Goal: Find specific page/section: Find specific page/section

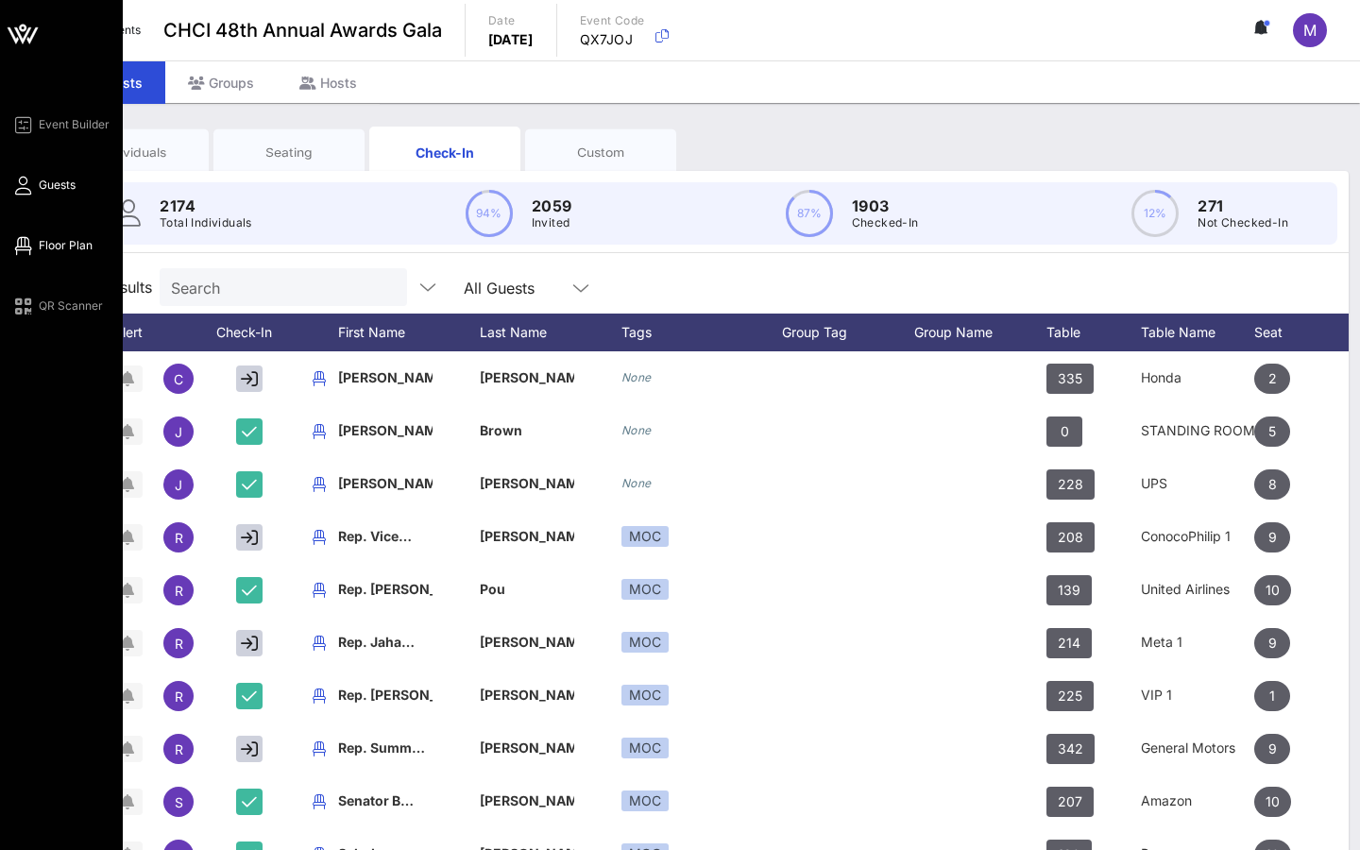
scroll to position [0, 47]
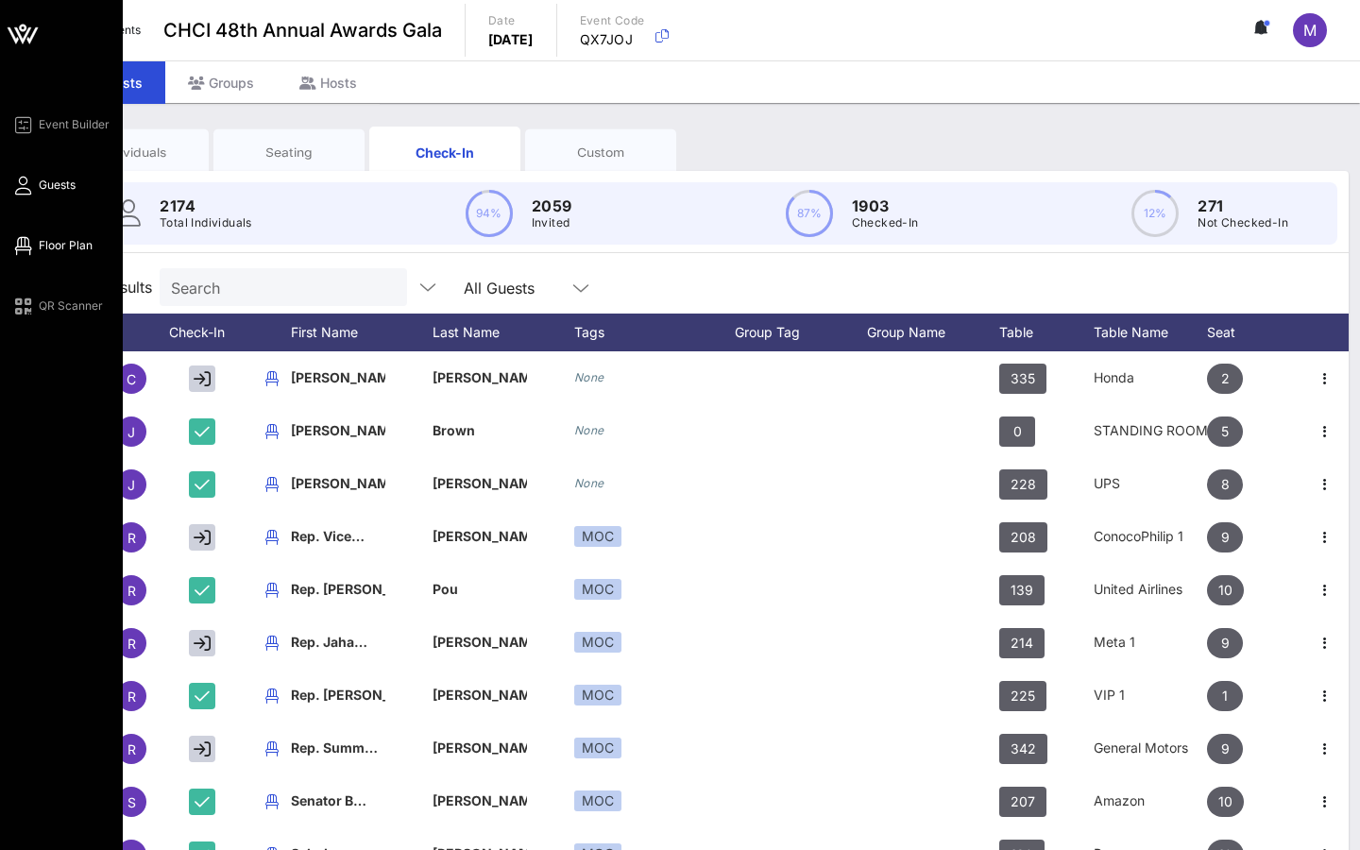
click at [71, 236] on link "Floor Plan" at bounding box center [51, 245] width 81 height 23
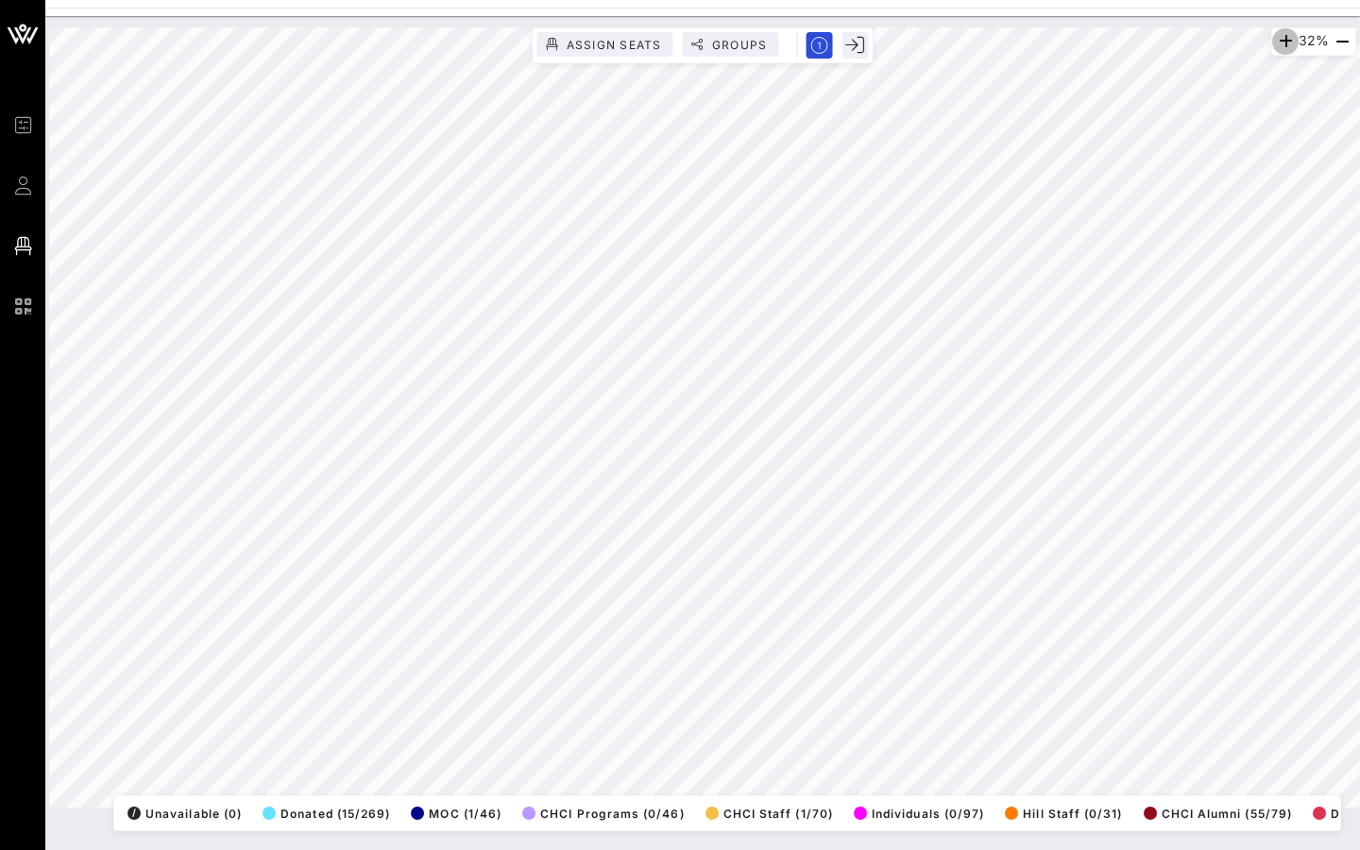
click at [1276, 34] on icon "button" at bounding box center [1285, 41] width 23 height 23
click at [1276, 34] on icon "button" at bounding box center [1286, 41] width 23 height 23
click at [1276, 34] on icon "button" at bounding box center [1285, 41] width 23 height 23
click at [1278, 36] on icon "button" at bounding box center [1285, 41] width 23 height 23
click at [1278, 36] on icon "button" at bounding box center [1286, 41] width 23 height 23
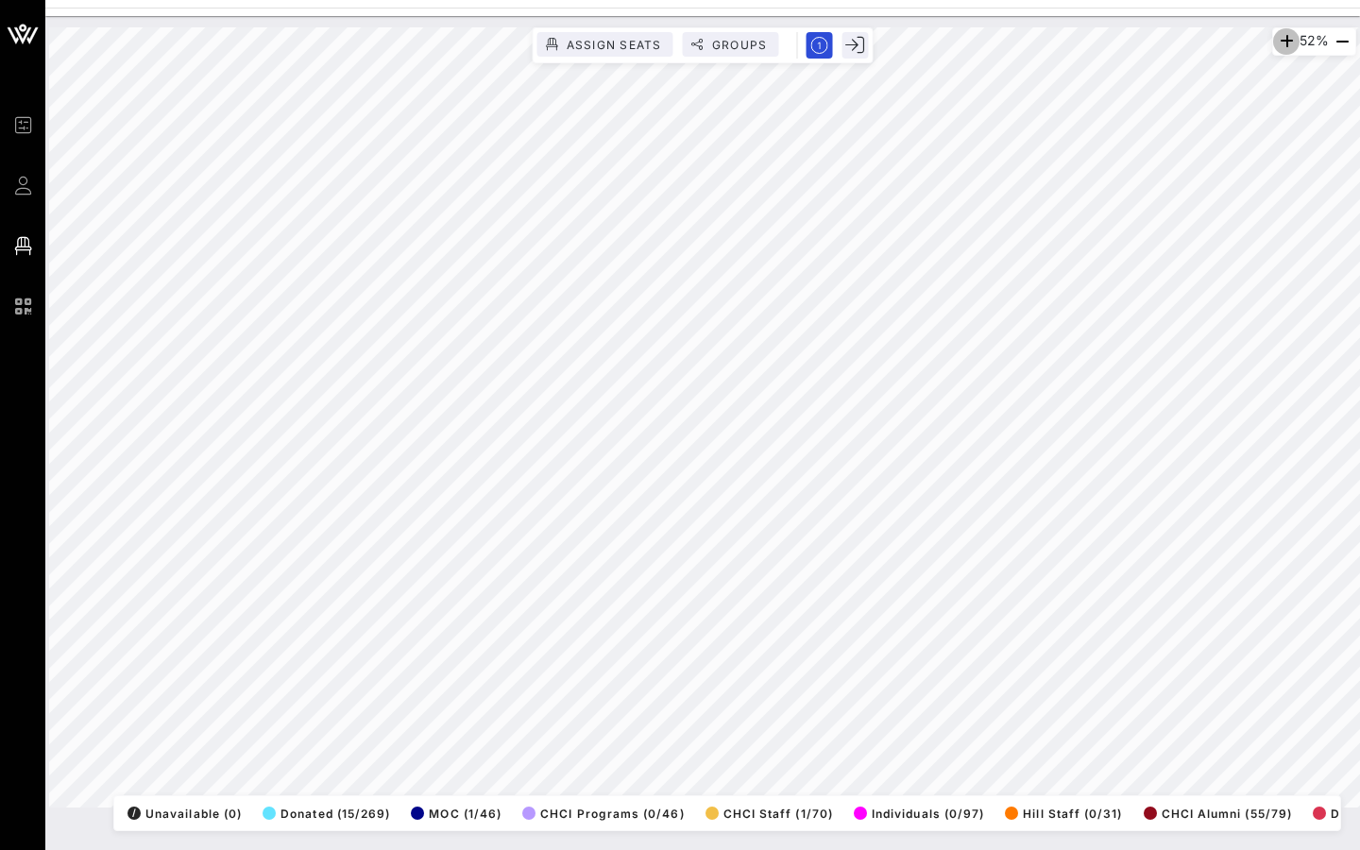
click at [1278, 36] on icon "button" at bounding box center [1286, 41] width 23 height 23
click at [1278, 36] on icon "button" at bounding box center [1287, 41] width 23 height 23
click at [1278, 36] on icon "button" at bounding box center [1285, 41] width 23 height 23
click at [1278, 36] on icon "button" at bounding box center [1286, 41] width 23 height 23
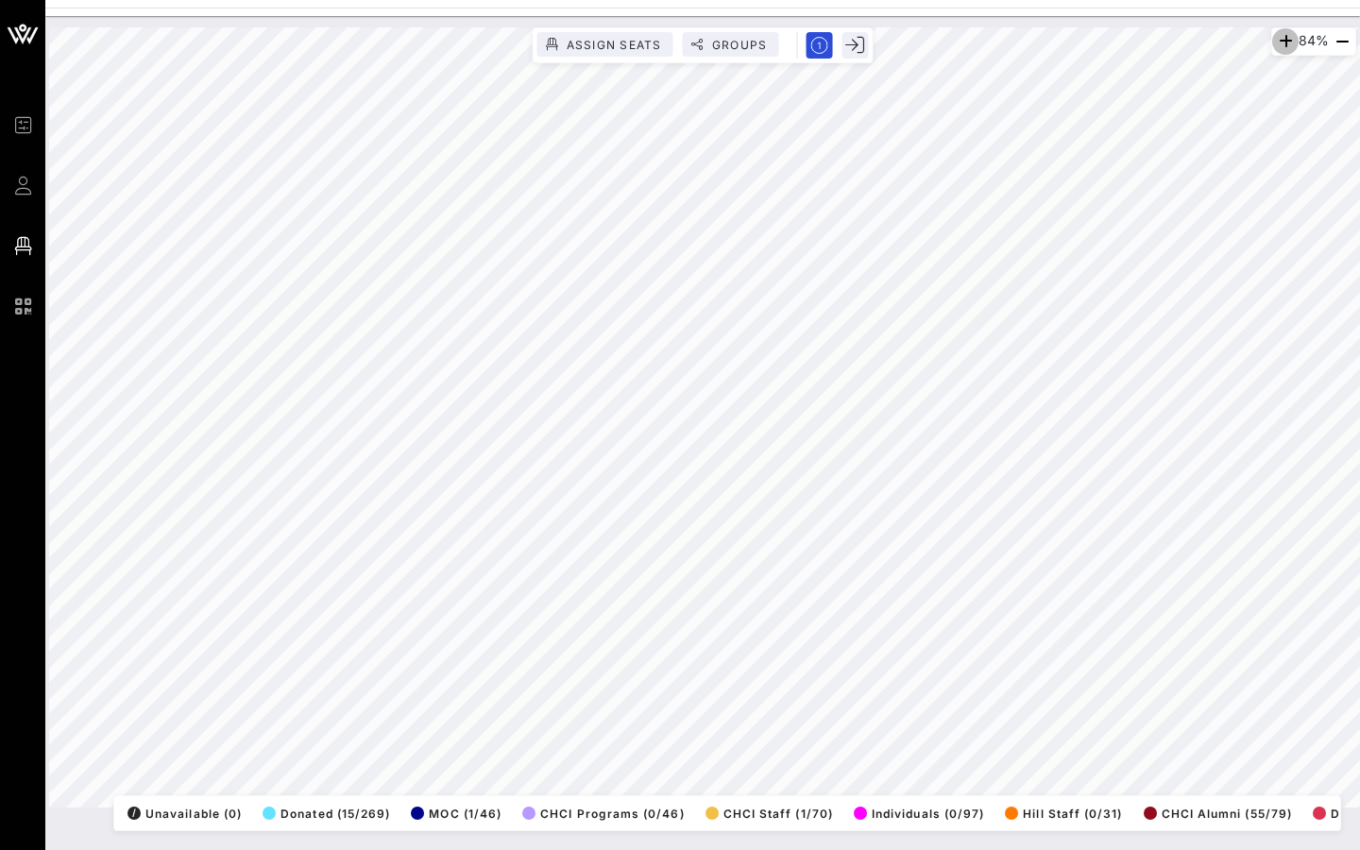
click at [1278, 36] on icon "button" at bounding box center [1285, 41] width 23 height 23
click at [1278, 36] on icon "button" at bounding box center [1279, 41] width 23 height 23
click at [1278, 36] on icon "button" at bounding box center [1282, 41] width 23 height 23
click at [1278, 36] on icon "button" at bounding box center [1279, 41] width 23 height 23
